Goal: Check status

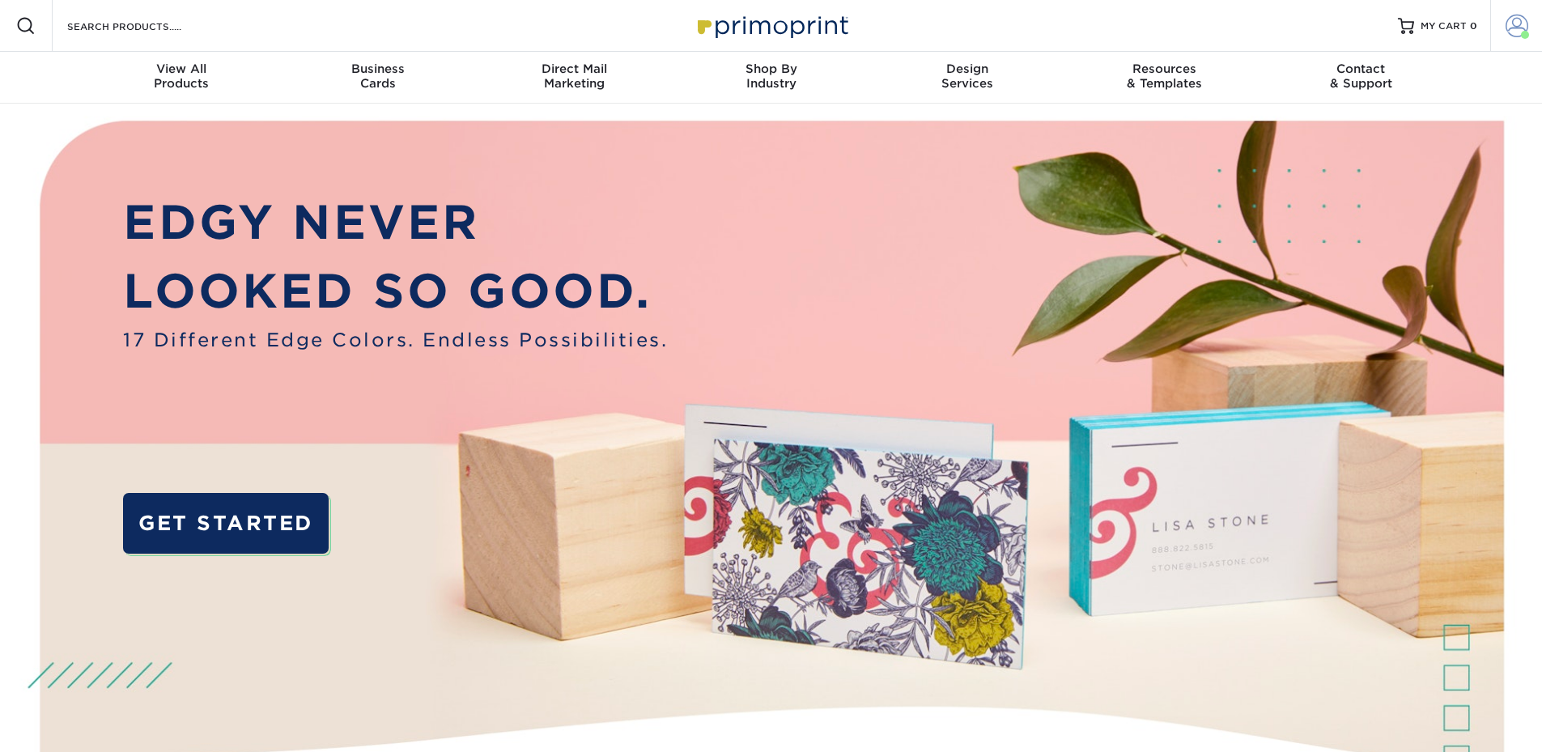
click at [1515, 25] on span at bounding box center [1516, 26] width 23 height 23
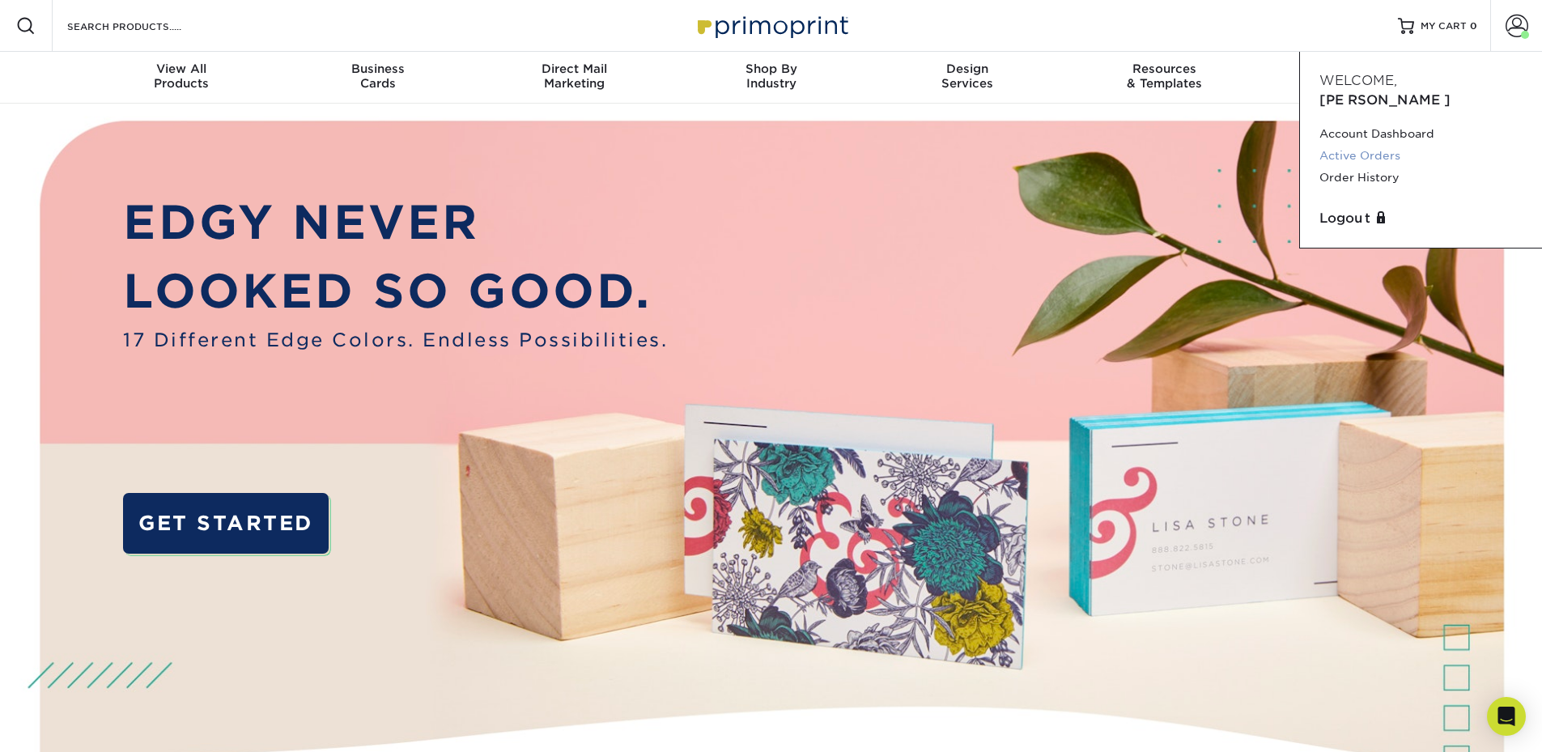
click at [1361, 145] on link "Active Orders" at bounding box center [1420, 156] width 203 height 22
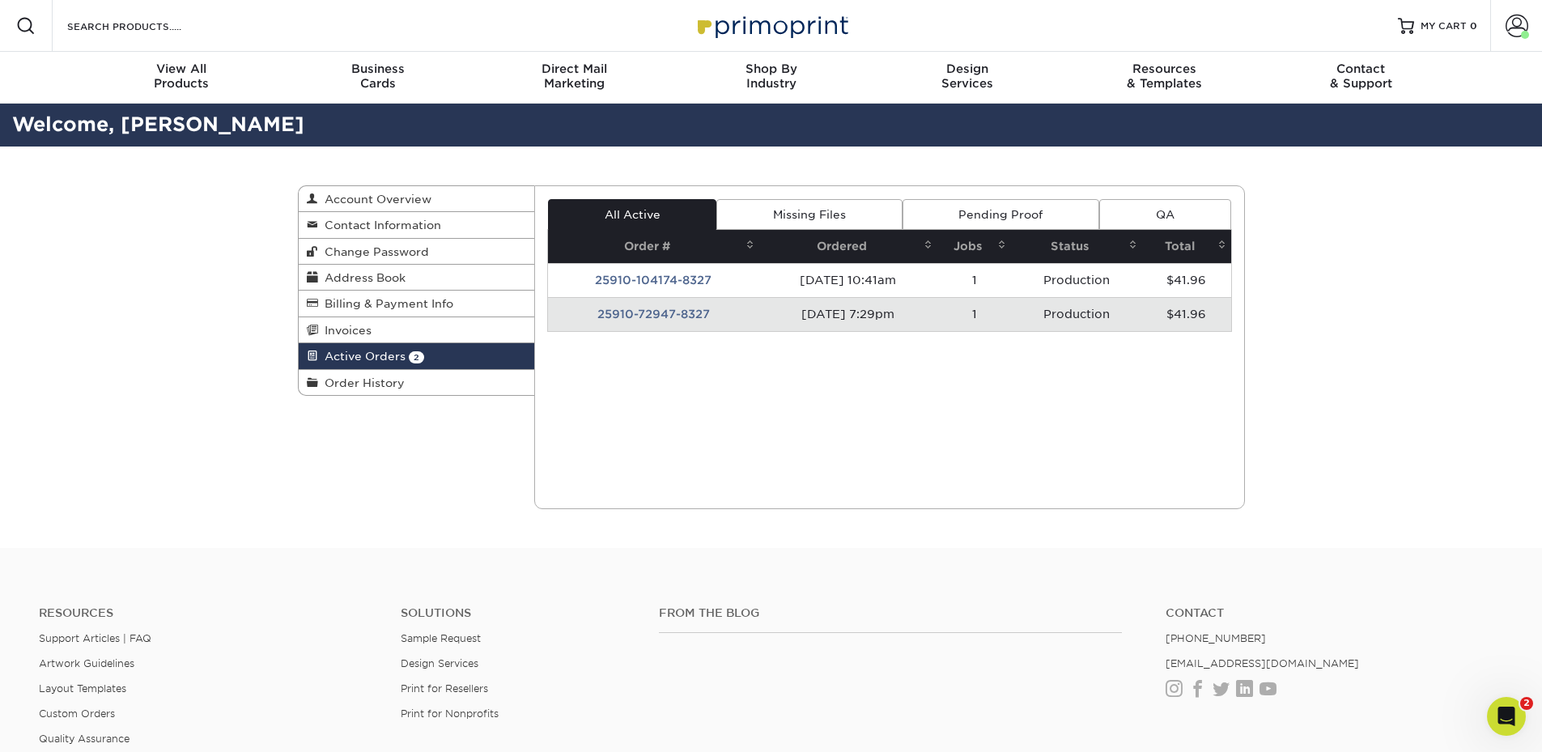
click at [664, 312] on td "25910-72947-8327" at bounding box center [653, 314] width 211 height 34
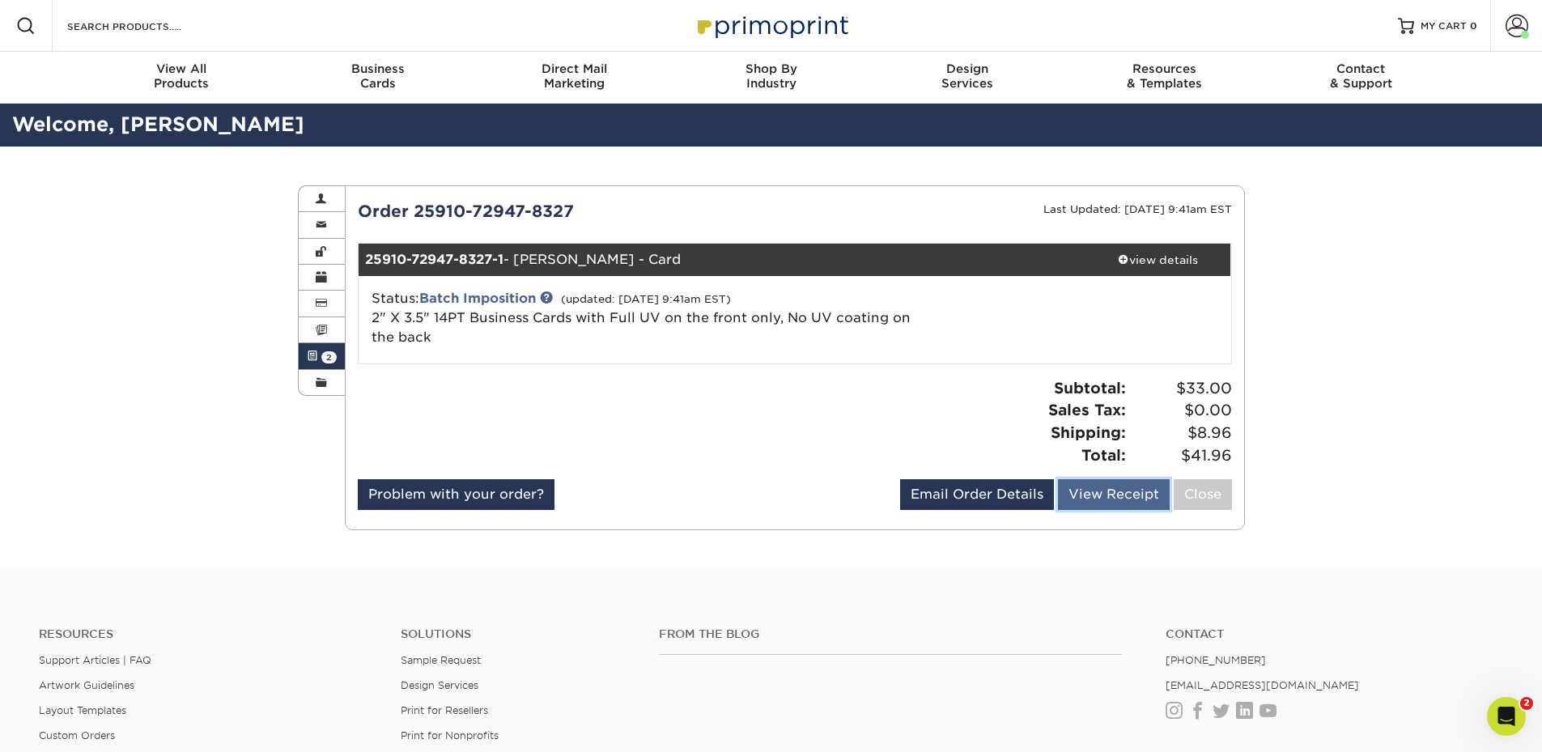
click at [1135, 496] on link "View Receipt" at bounding box center [1114, 494] width 112 height 31
